Goal: Check status: Check status

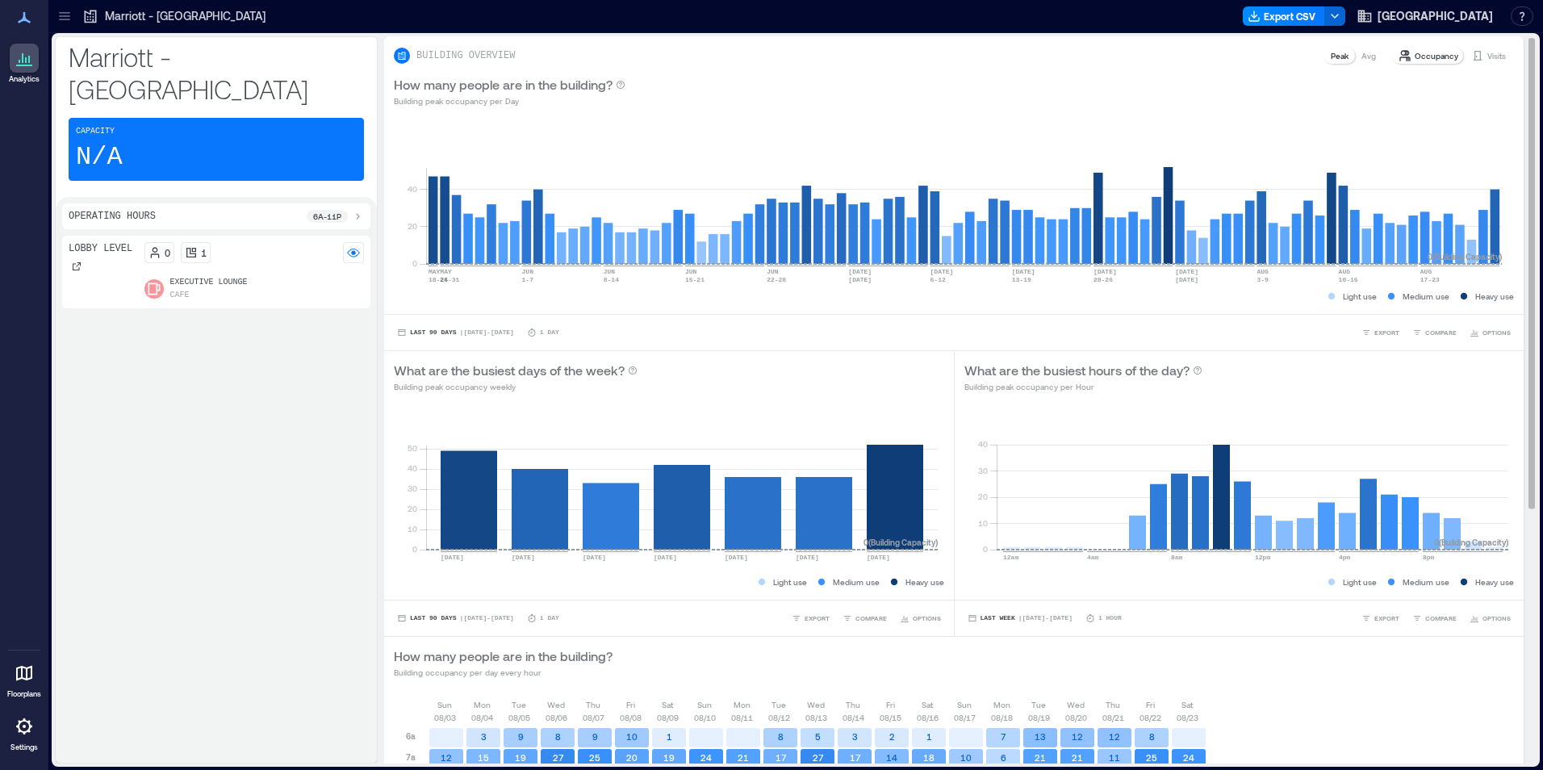
click at [1487, 56] on p "Visits" at bounding box center [1496, 55] width 19 height 13
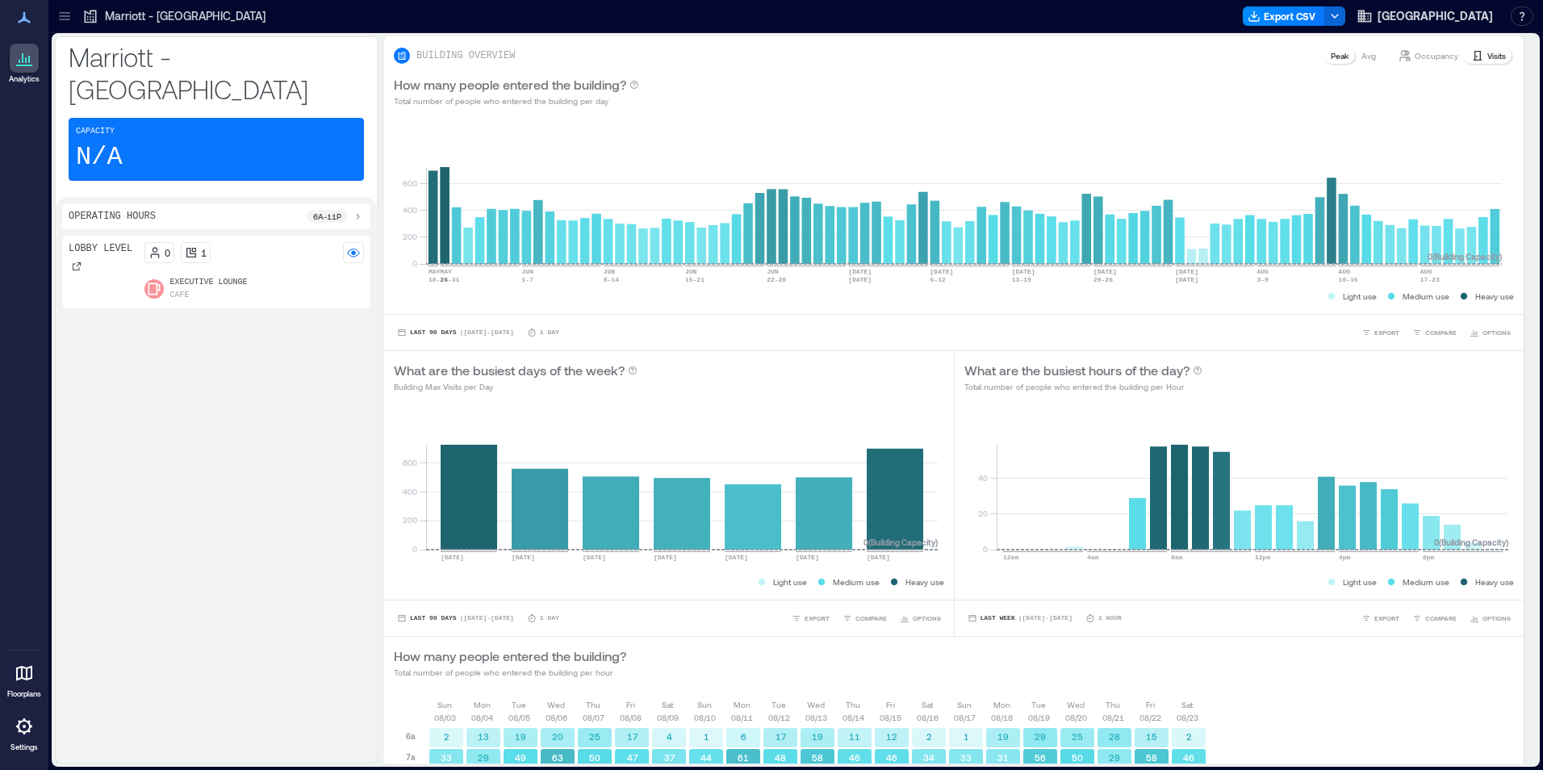
click at [205, 315] on div "Lobby Level 0 1 Executive Lounge Cafe" at bounding box center [216, 496] width 308 height 520
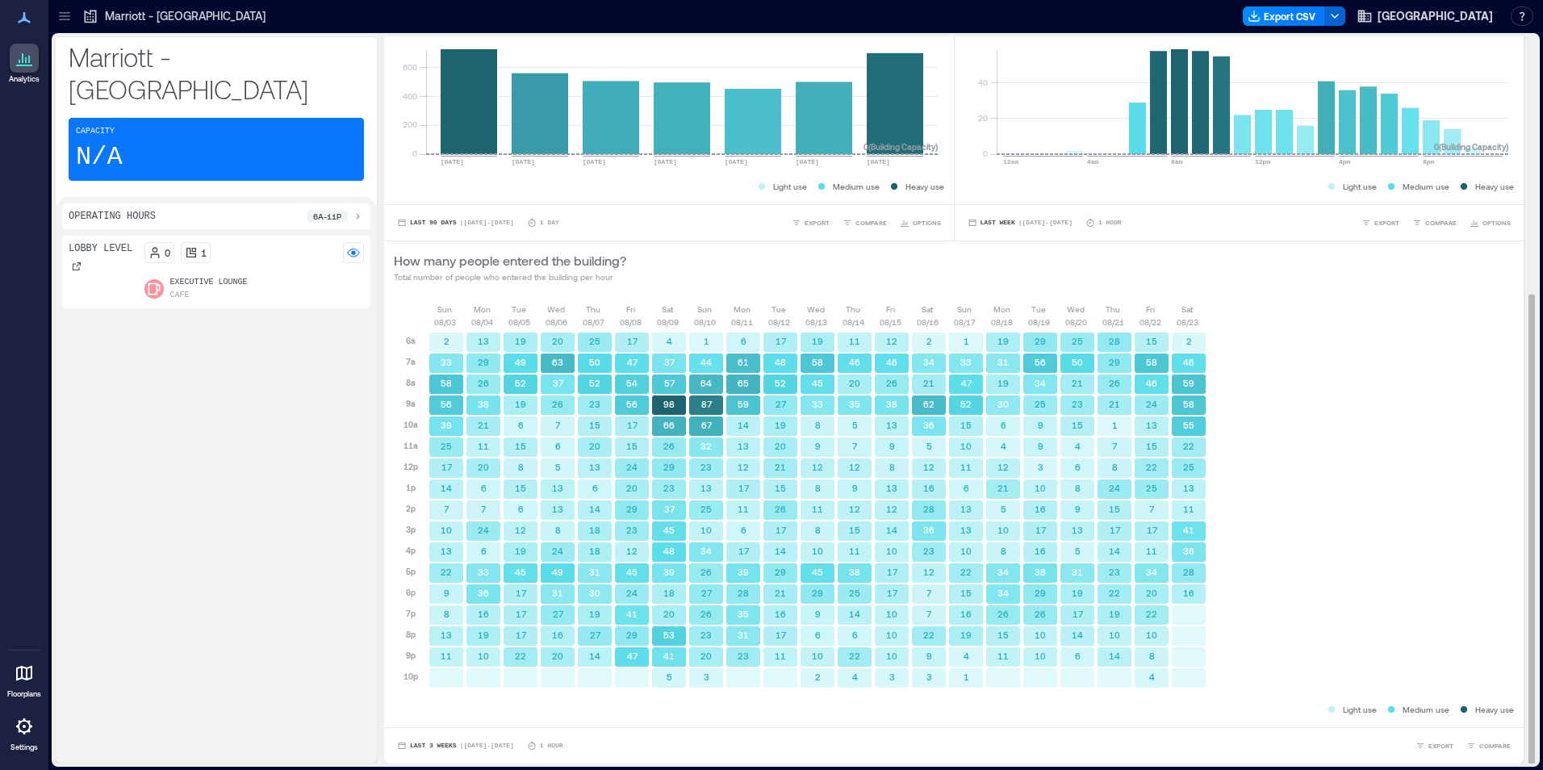
scroll to position [2, 0]
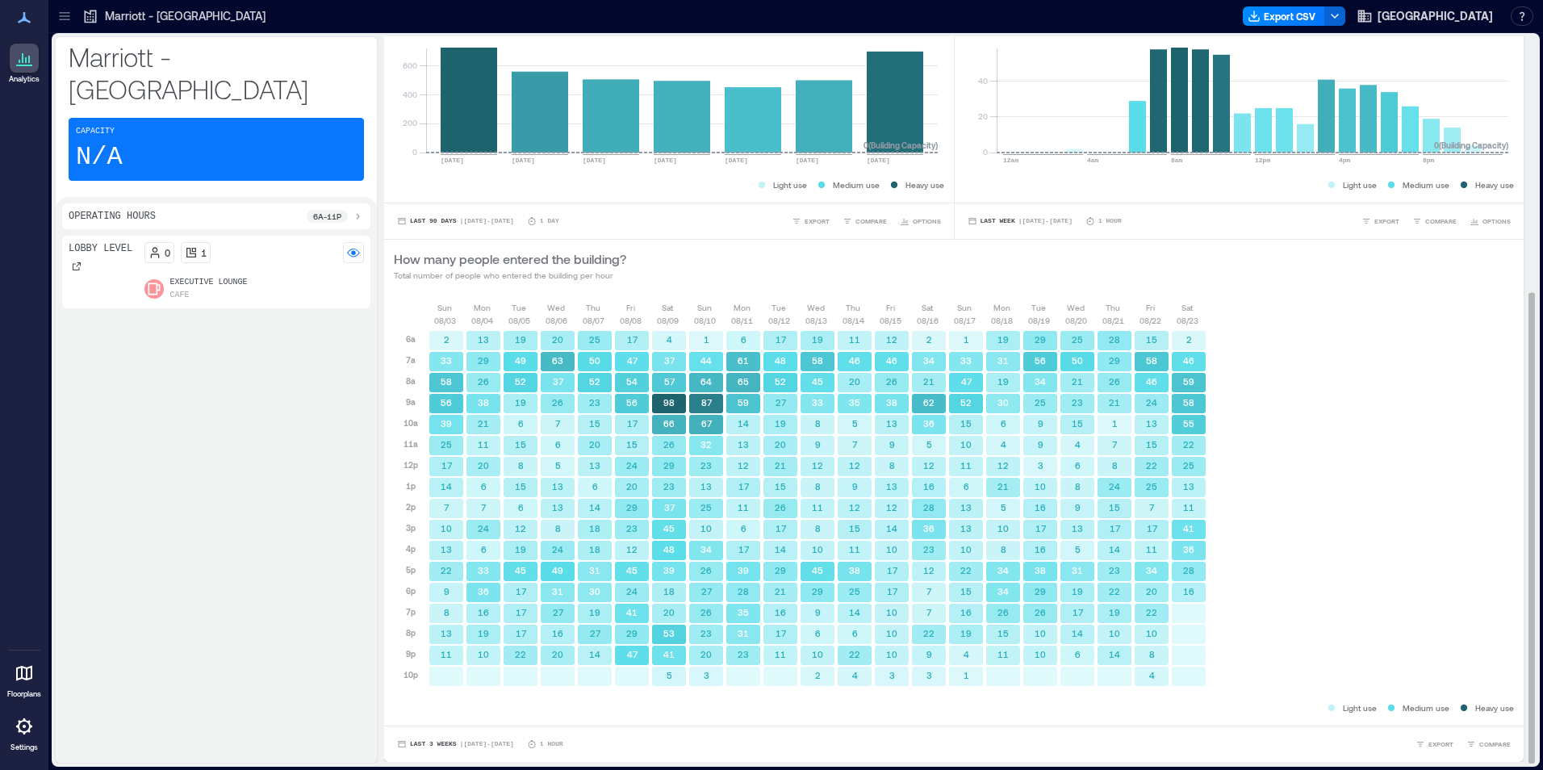
click at [411, 725] on div "Last 3 Weeks | [DATE] - [DATE] 1 Hour EXPORT COMPARE" at bounding box center [953, 743] width 1139 height 36
click at [414, 744] on span "Last 3 Weeks" at bounding box center [433, 744] width 47 height 0
click at [430, 713] on span "Custom" at bounding box center [426, 713] width 35 height 11
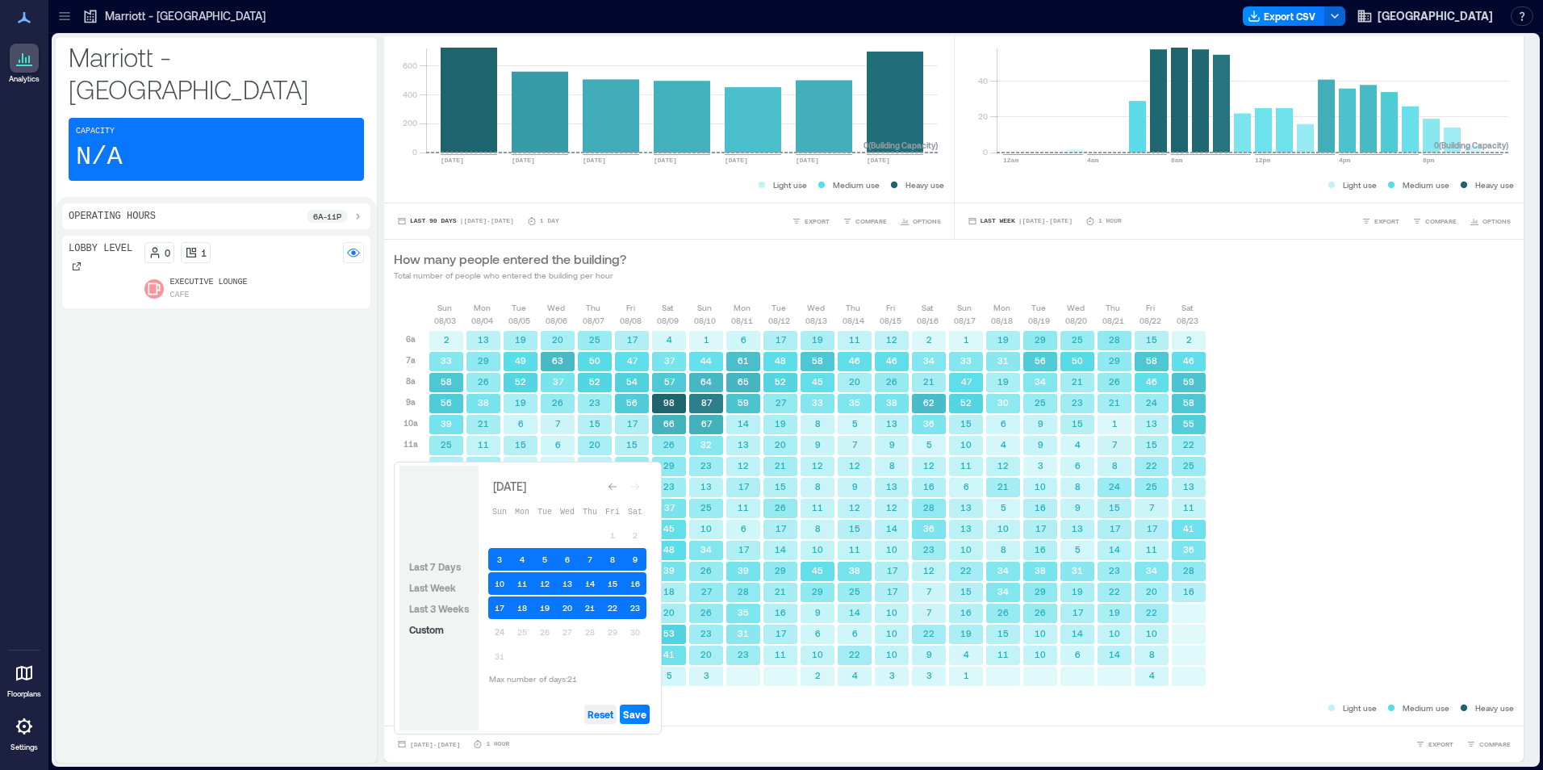
click at [606, 712] on span "Reset" at bounding box center [600, 714] width 26 height 13
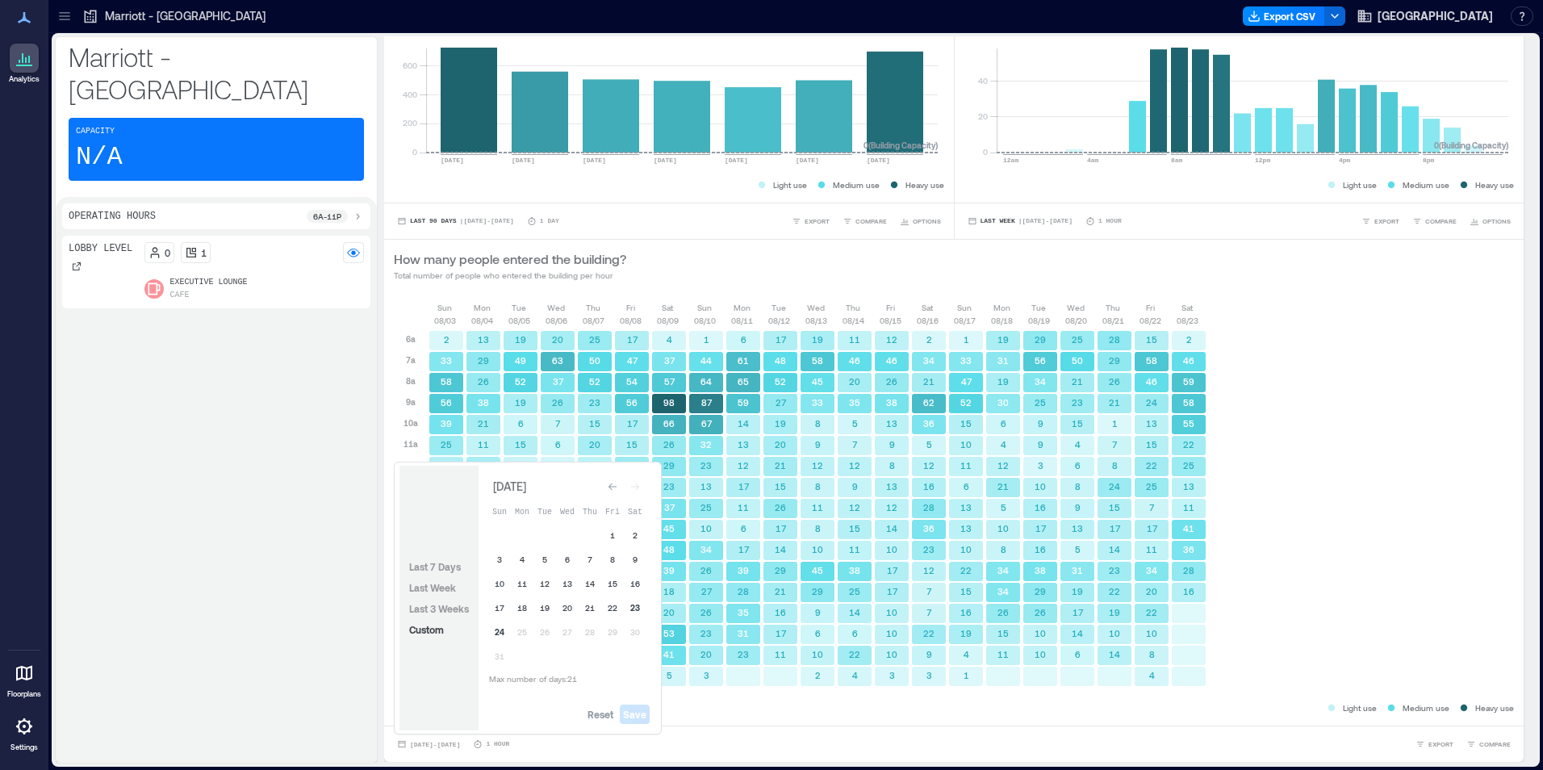
click at [631, 601] on button "23" at bounding box center [635, 607] width 23 height 23
click at [495, 634] on button "24" at bounding box center [499, 631] width 23 height 23
click at [627, 709] on span "Save" at bounding box center [634, 714] width 23 height 13
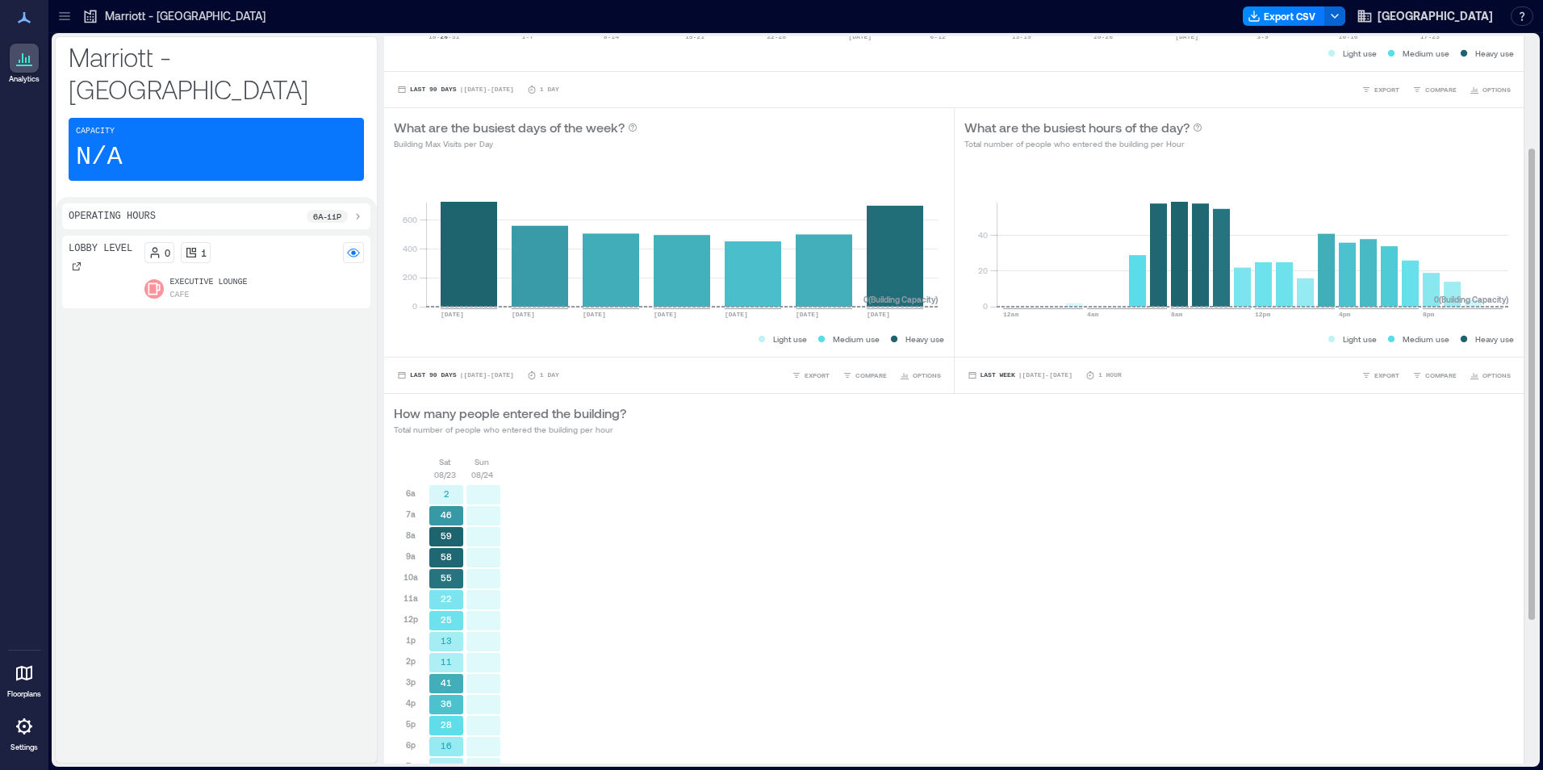
scroll to position [395, 0]
